Goal: Information Seeking & Learning: Learn about a topic

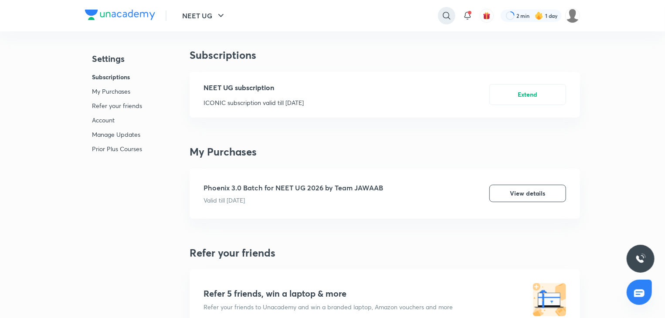
click at [451, 14] on div at bounding box center [446, 15] width 17 height 17
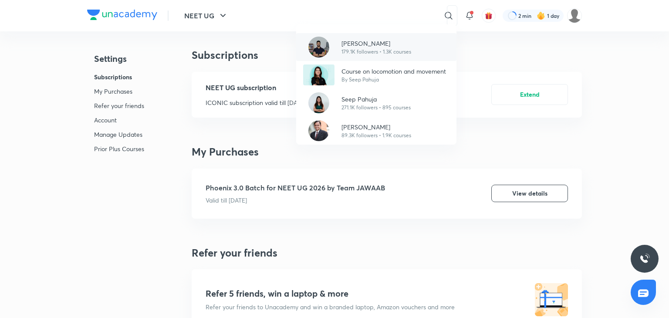
click at [376, 44] on p "[PERSON_NAME]" at bounding box center [377, 43] width 70 height 9
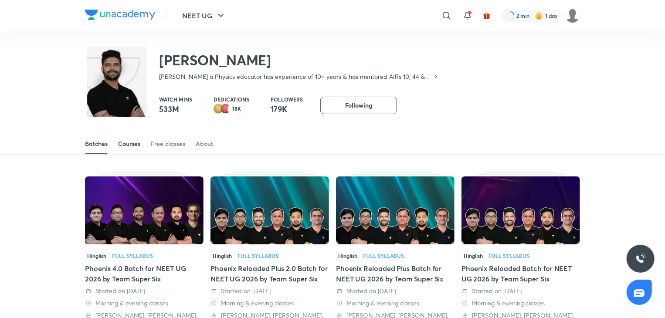
click at [129, 144] on div "Courses" at bounding box center [129, 143] width 22 height 9
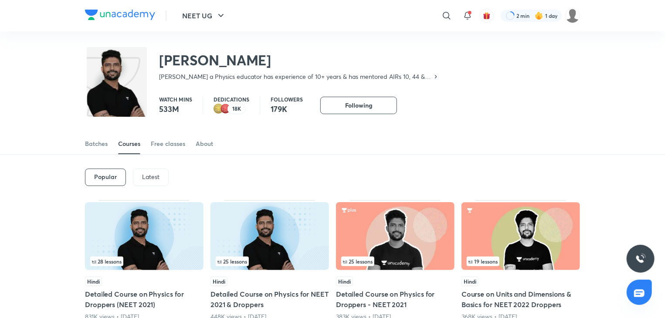
click at [143, 173] on p "Latest" at bounding box center [150, 176] width 17 height 7
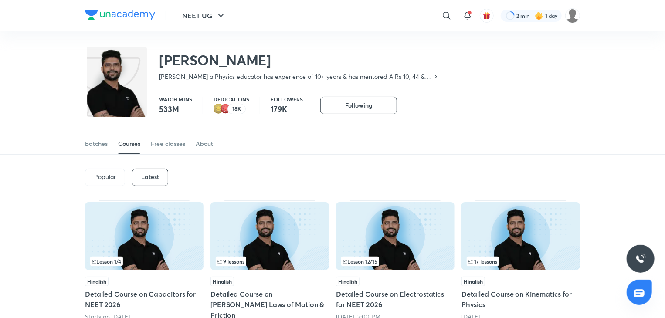
click at [509, 254] on img at bounding box center [520, 236] width 119 height 68
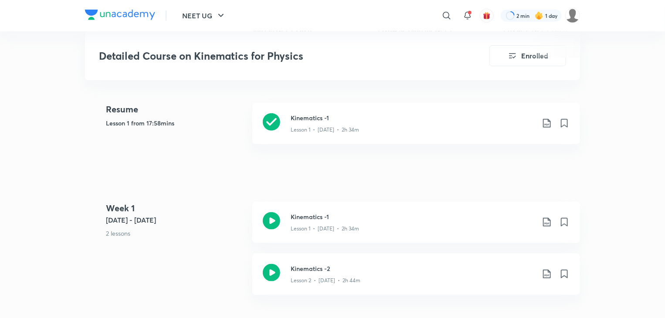
scroll to position [407, 0]
click at [446, 220] on div "Lesson 1 • [DATE] • 2h 34m" at bounding box center [413, 225] width 244 height 11
click at [275, 112] on icon at bounding box center [271, 120] width 17 height 17
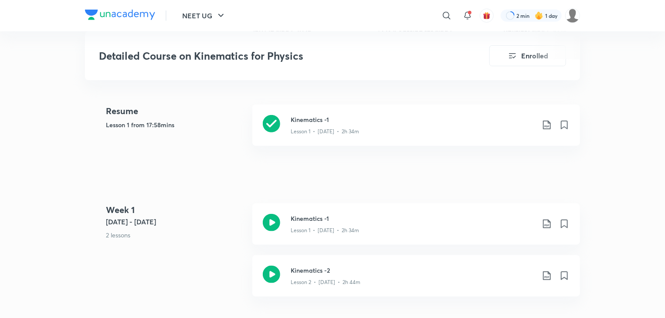
scroll to position [406, 0]
click at [545, 269] on icon at bounding box center [547, 274] width 10 height 10
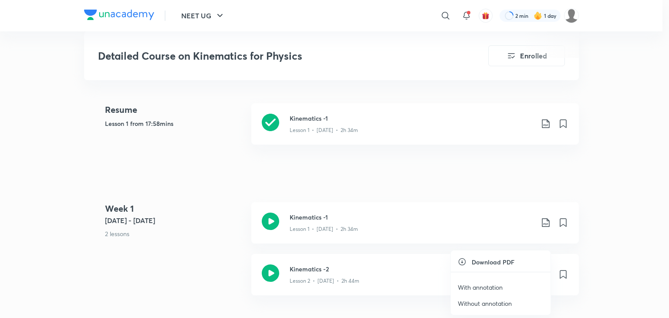
click at [482, 283] on p "With annotation" at bounding box center [480, 287] width 45 height 9
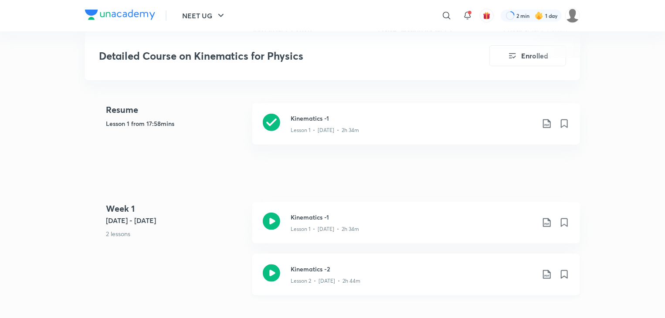
click at [268, 264] on icon at bounding box center [271, 272] width 17 height 17
